Goal: Information Seeking & Learning: Check status

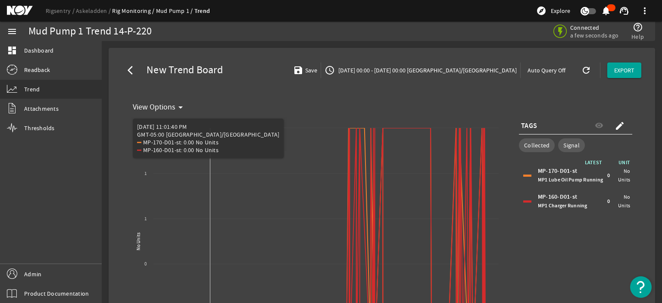
select select "ALL"
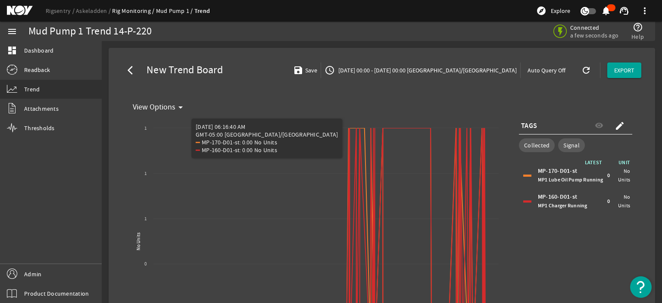
click at [264, 64] on div "arrow_back_ios New Trend Board save Save access_time [DATE] 00:00 - [DATE] 00:0…" at bounding box center [382, 70] width 533 height 31
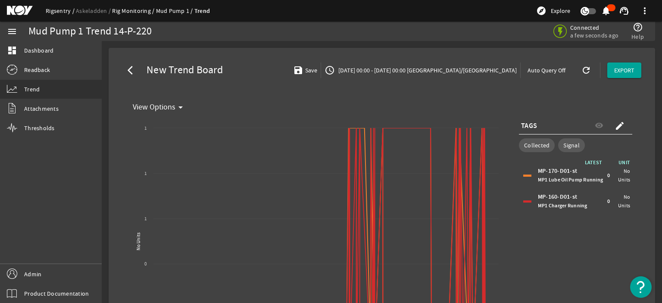
click at [52, 10] on link "Rigsentry" at bounding box center [61, 11] width 30 height 8
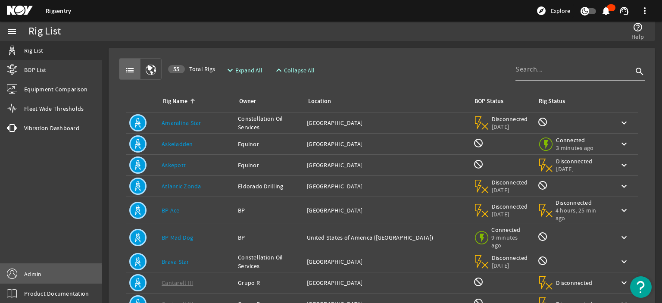
click at [44, 275] on link "Admin" at bounding box center [51, 273] width 102 height 19
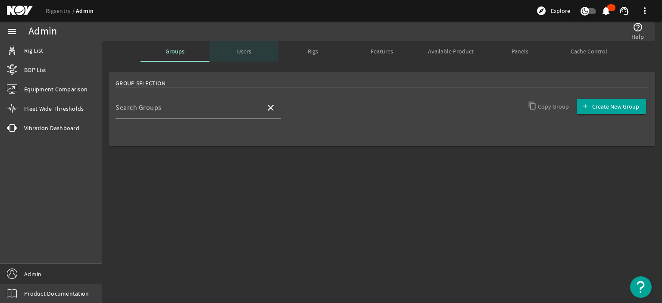
click at [252, 49] on div "Users" at bounding box center [244, 51] width 69 height 21
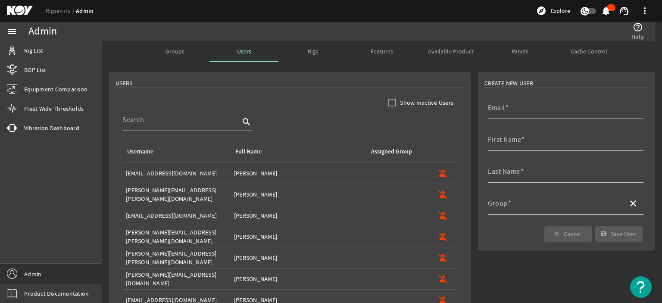
click at [181, 120] on input at bounding box center [180, 120] width 117 height 10
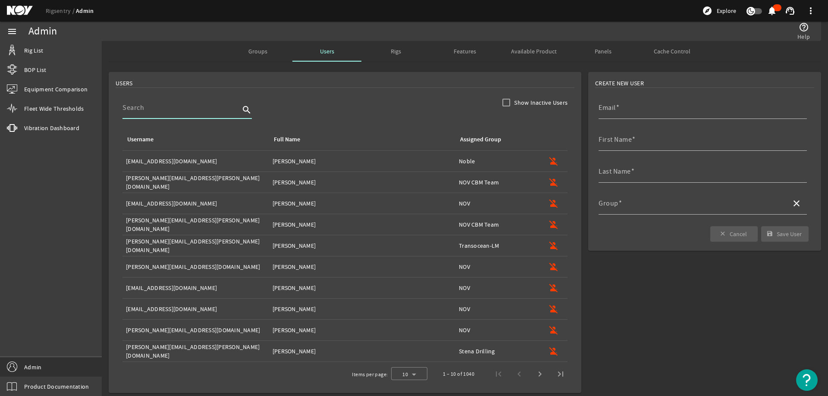
click at [156, 108] on input at bounding box center [180, 108] width 117 height 10
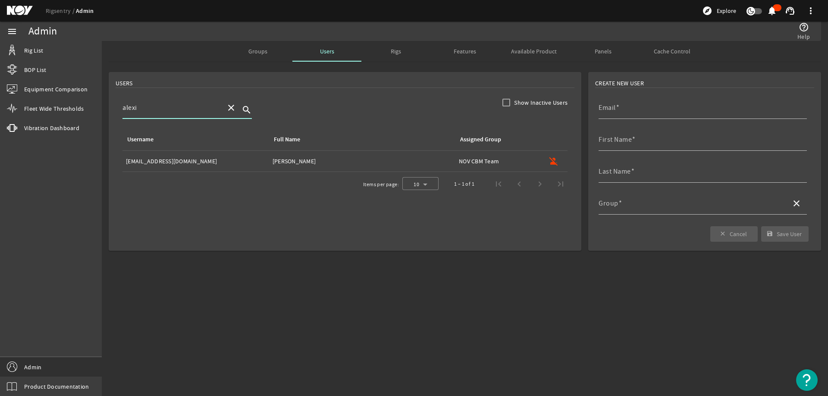
type input "alexi"
click at [219, 161] on div "Username: [EMAIL_ADDRESS][DOMAIN_NAME]" at bounding box center [196, 161] width 140 height 9
type input "[EMAIL_ADDRESS][DOMAIN_NAME]"
type input "[PERSON_NAME]"
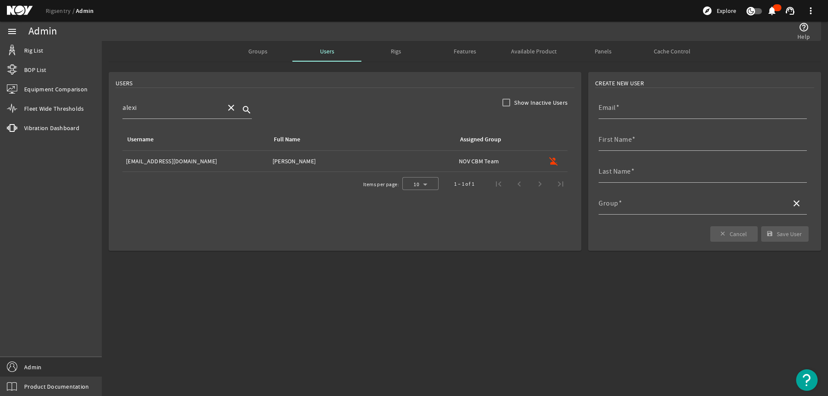
type input "NOV CBM Team"
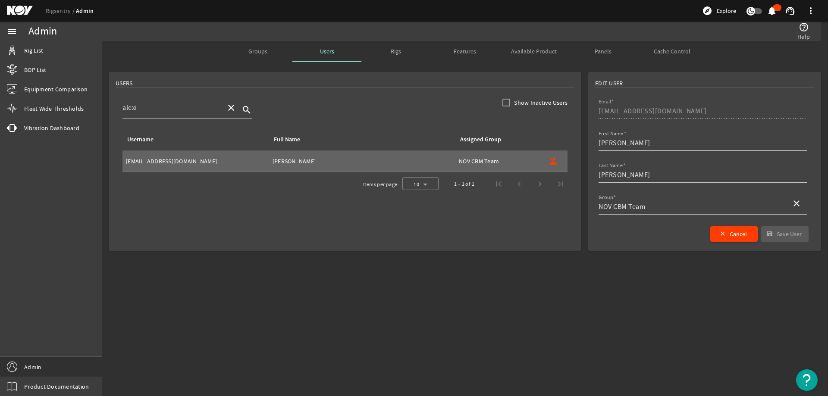
click at [272, 48] on div "Groups" at bounding box center [257, 51] width 69 height 21
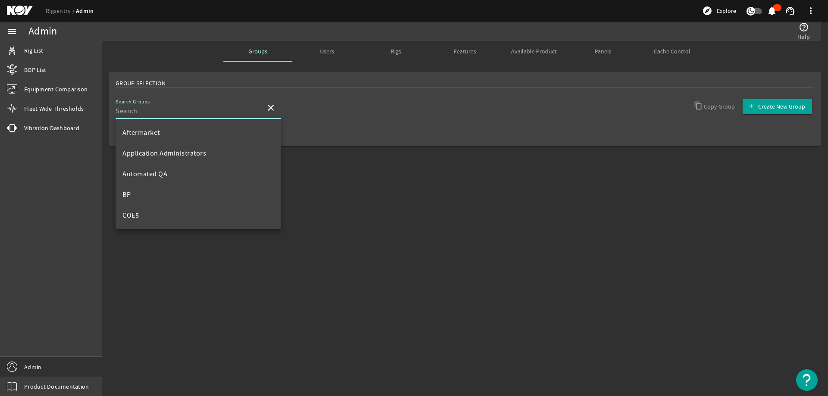
click at [166, 113] on input "Search Groups" at bounding box center [187, 111] width 143 height 10
click at [164, 160] on span "NOV CBM Team" at bounding box center [145, 158] width 47 height 9
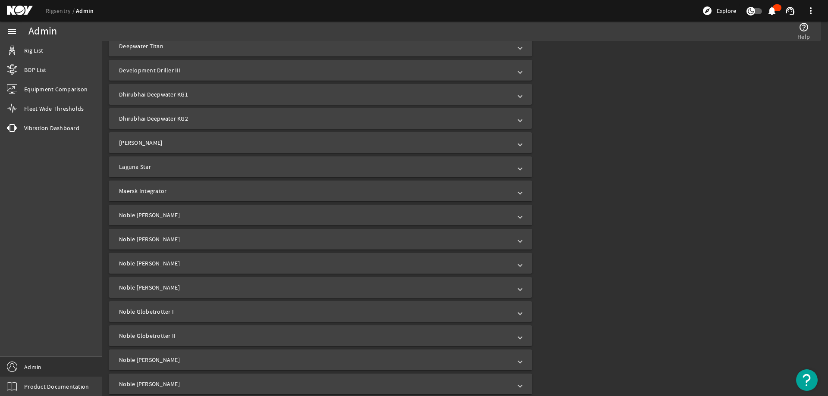
scroll to position [776, 0]
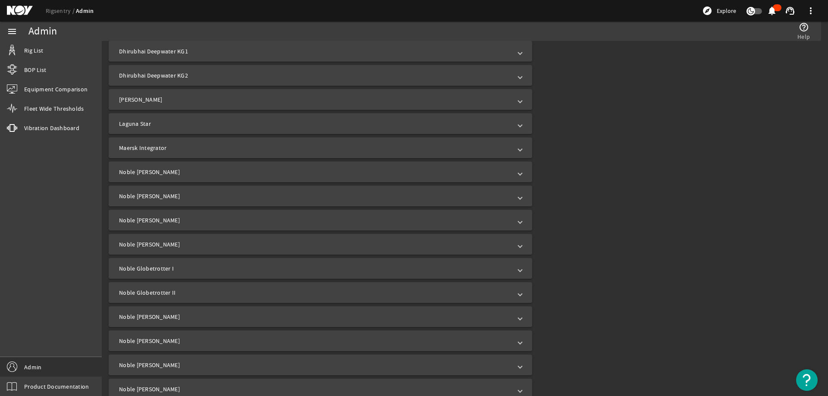
click at [177, 194] on mat-panel-title "Noble [PERSON_NAME]" at bounding box center [315, 196] width 392 height 9
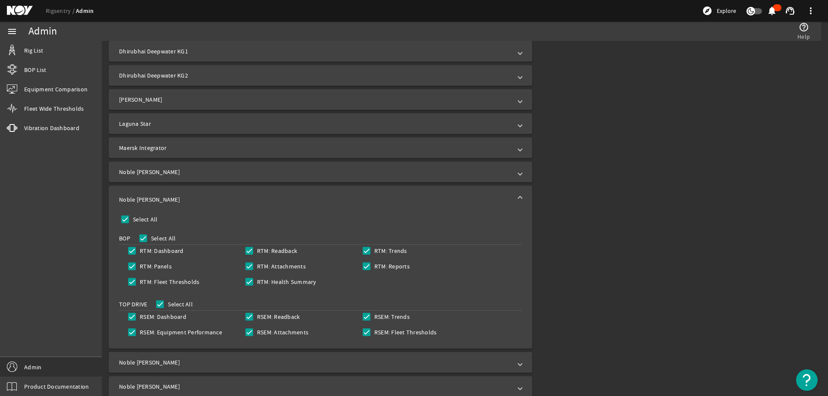
click at [192, 173] on mat-panel-title "Noble [PERSON_NAME]" at bounding box center [315, 172] width 392 height 9
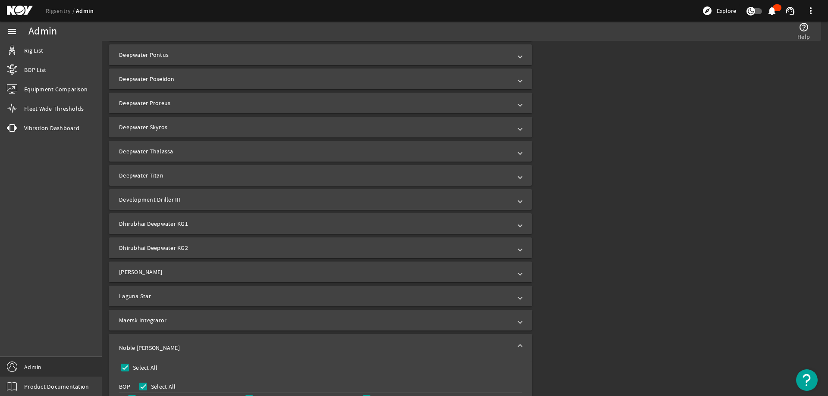
scroll to position [216, 0]
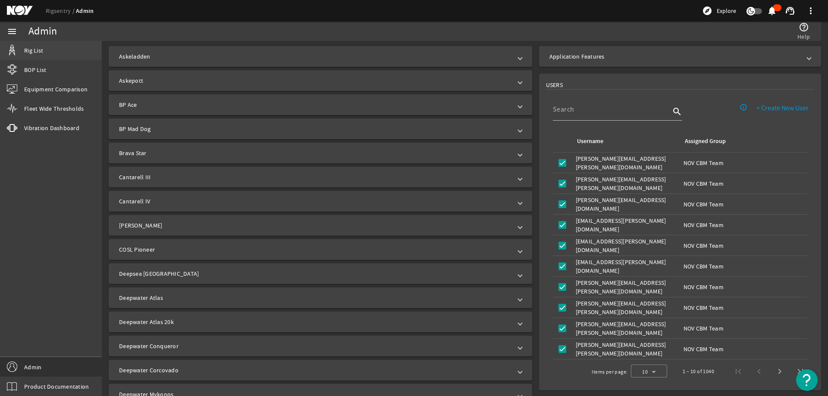
click at [53, 53] on link "Rig List" at bounding box center [51, 50] width 102 height 19
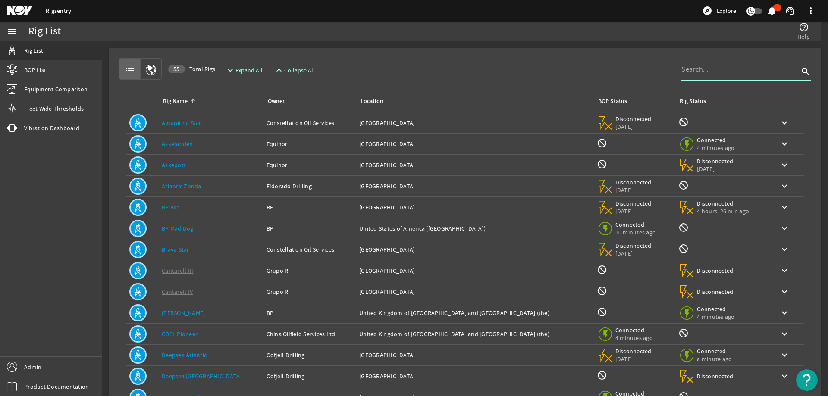
click at [662, 69] on input at bounding box center [739, 69] width 117 height 10
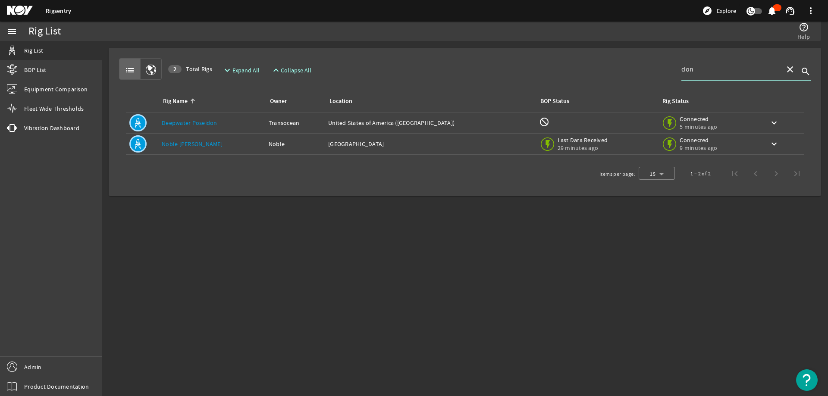
type input "don"
click at [218, 147] on div "Rig Name: [PERSON_NAME] [PERSON_NAME]" at bounding box center [212, 144] width 100 height 9
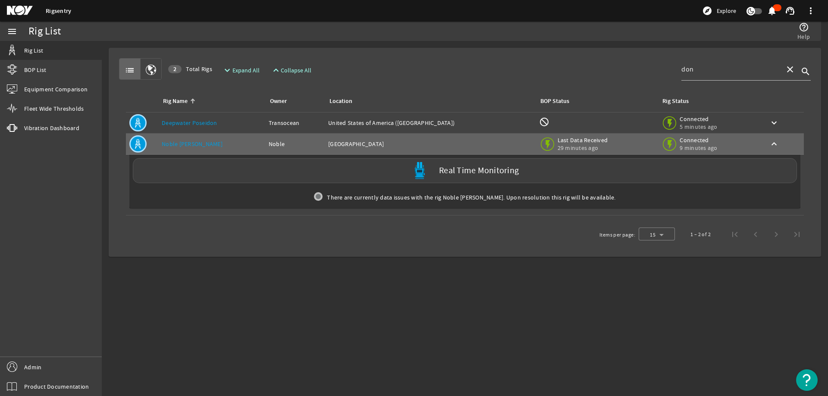
click at [251, 236] on div "Items per page: 15 1 – 2 of 2" at bounding box center [465, 234] width 692 height 24
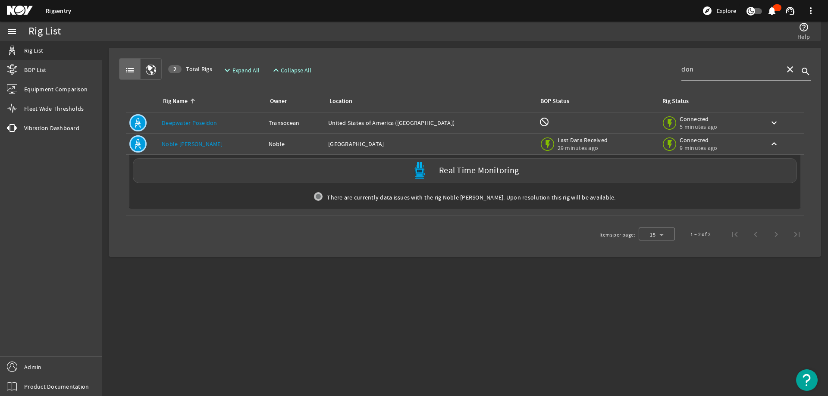
click at [320, 145] on div "Owner: Noble" at bounding box center [295, 144] width 53 height 9
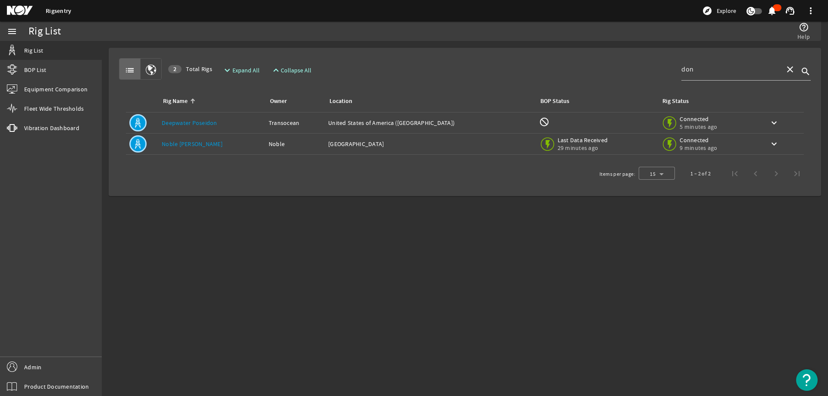
click at [246, 148] on div "Rig Name: [PERSON_NAME] [PERSON_NAME]" at bounding box center [212, 144] width 100 height 9
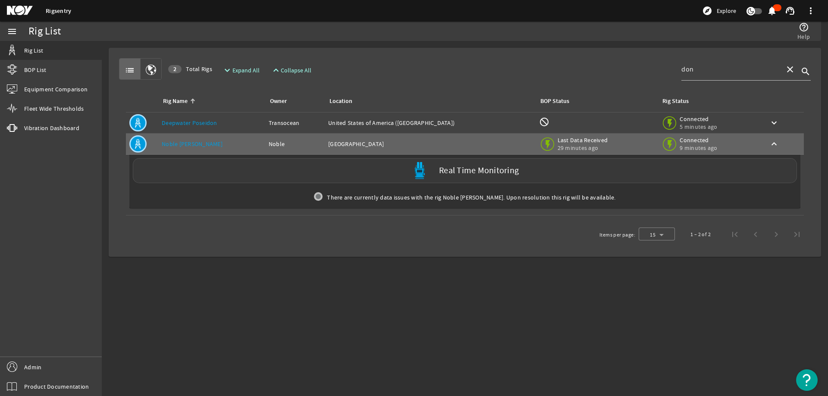
click at [297, 179] on div "Real Time Monitoring" at bounding box center [465, 170] width 664 height 25
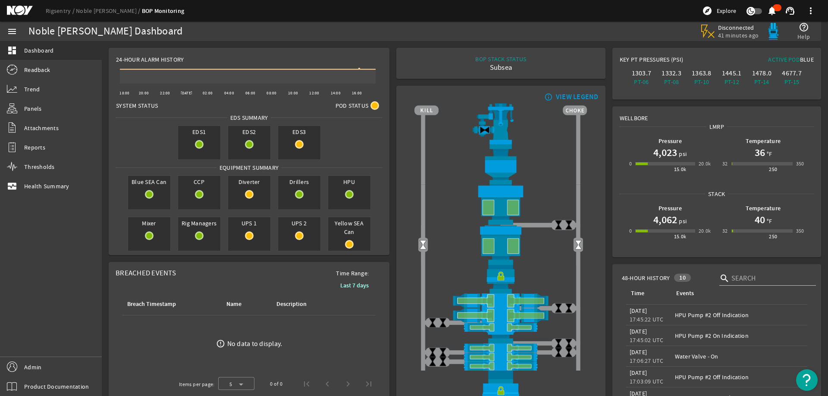
click at [413, 59] on div "BOP STACK STATUS Subsea END OF WELL - ACTIVE STACK -" at bounding box center [500, 63] width 195 height 17
click at [408, 56] on div "BOP STACK STATUS Subsea END OF WELL - ACTIVE STACK -" at bounding box center [500, 63] width 195 height 17
click at [420, 60] on div "BOP STACK STATUS Subsea END OF WELL - ACTIVE STACK -" at bounding box center [500, 63] width 195 height 17
click at [430, 61] on div "BOP STACK STATUS Subsea END OF WELL - ACTIVE STACK -" at bounding box center [500, 63] width 195 height 17
click at [382, 74] on div "Created with Highcharts 11.1.0 20:00 22:00 [DATE] 02:00 04:00 06:00 08:00 10:00…" at bounding box center [249, 78] width 280 height 31
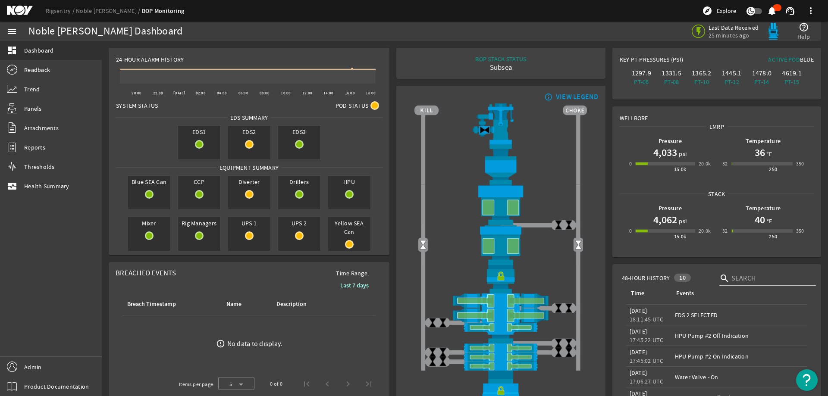
click at [558, 50] on mat-card "BOP STACK STATUS Subsea END OF WELL - ACTIVE STACK -" at bounding box center [500, 63] width 209 height 31
click at [23, 67] on link "Readback" at bounding box center [51, 69] width 102 height 19
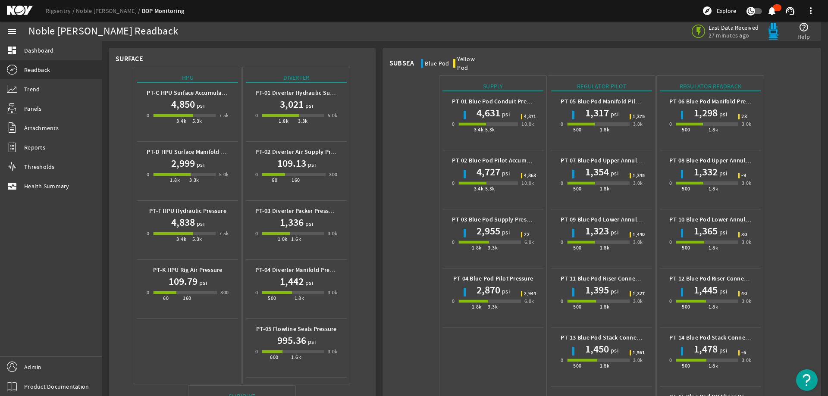
click at [441, 63] on div "Blue Pod" at bounding box center [437, 63] width 24 height 9
click at [478, 106] on h1 "4,722" at bounding box center [488, 113] width 24 height 14
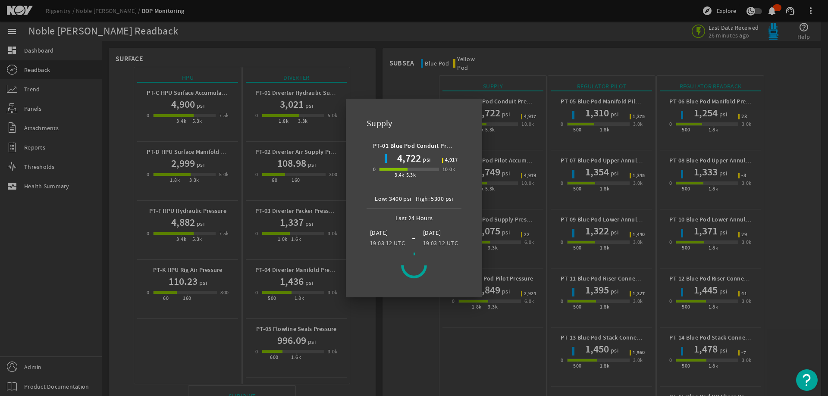
click at [373, 303] on div at bounding box center [414, 198] width 828 height 396
